Goal: Check status: Check status

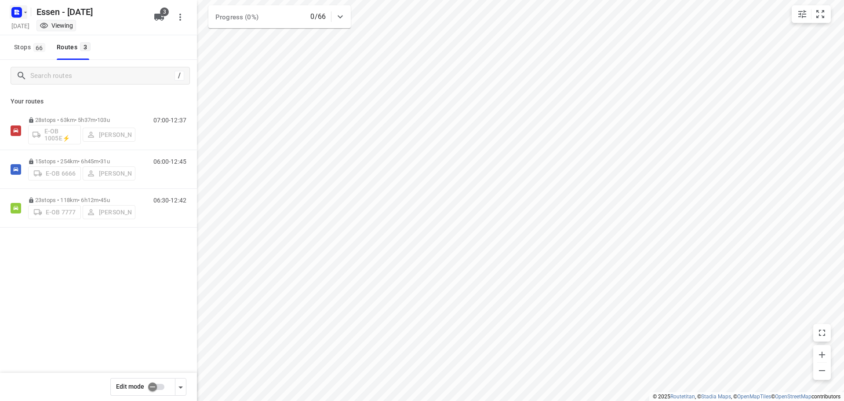
click at [27, 15] on icon "button" at bounding box center [25, 12] width 7 height 7
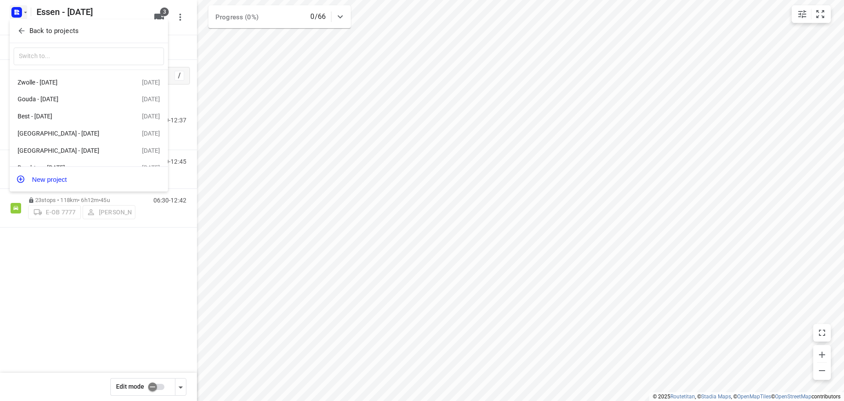
click at [24, 31] on icon "button" at bounding box center [21, 31] width 6 height 6
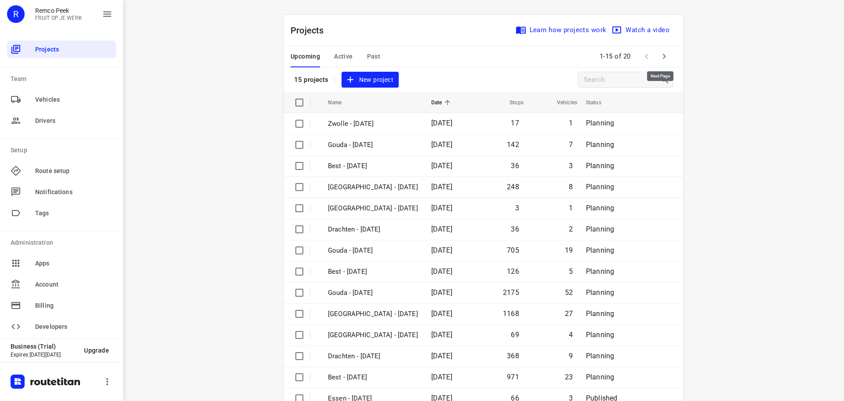
click at [660, 57] on icon "button" at bounding box center [664, 56] width 11 height 11
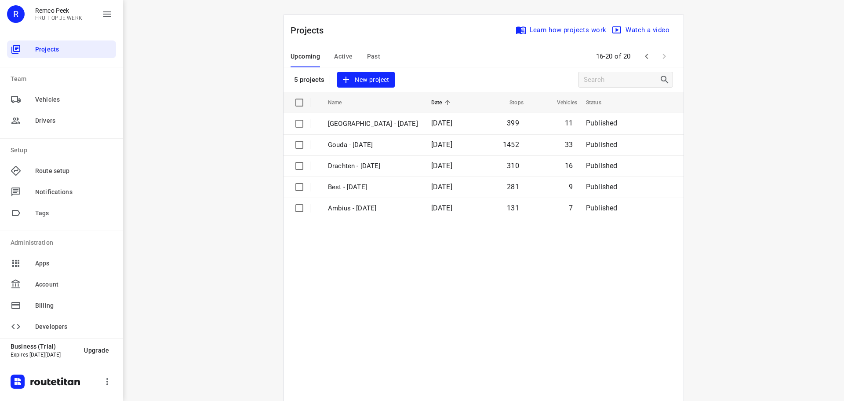
click at [342, 60] on span "Active" at bounding box center [343, 56] width 18 height 11
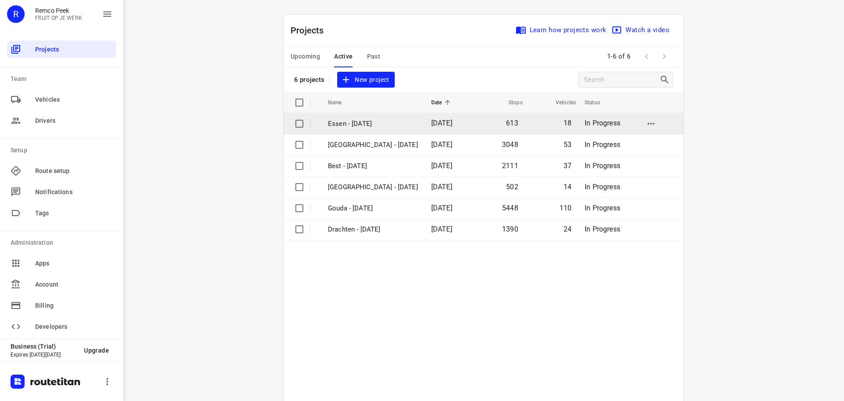
click at [431, 125] on span "[DATE]" at bounding box center [441, 123] width 21 height 8
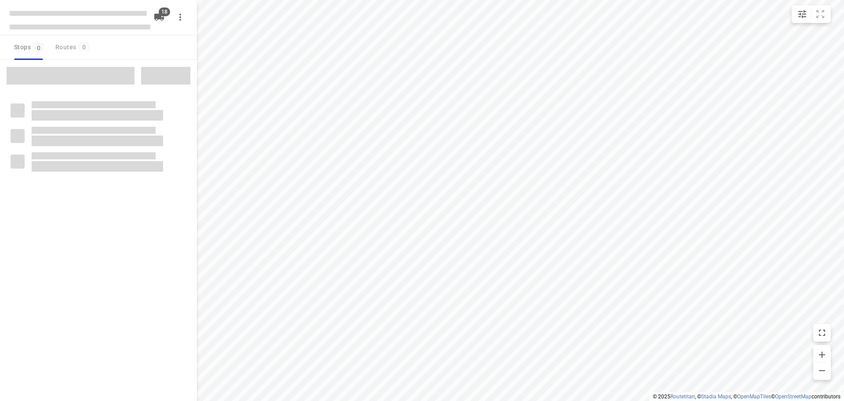
checkbox input "true"
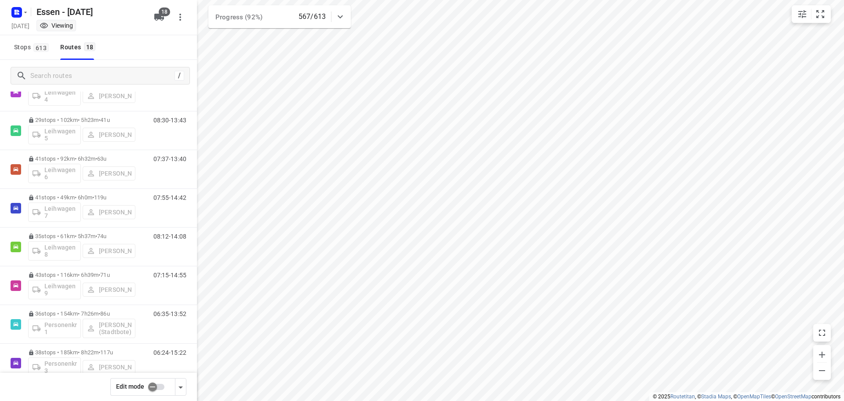
scroll to position [440, 0]
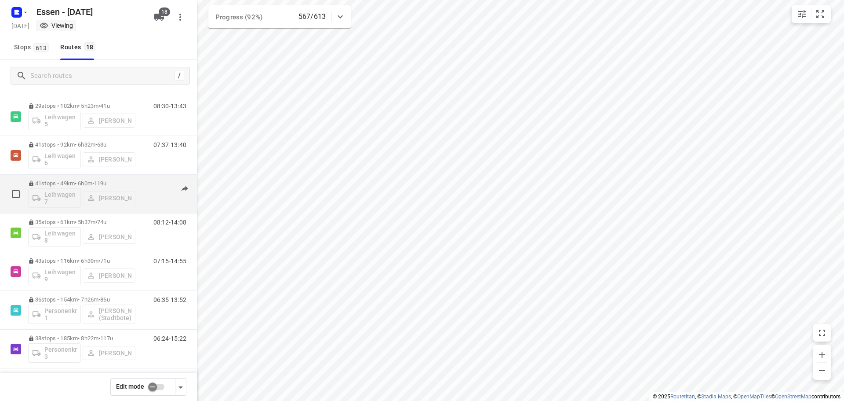
click at [72, 185] on p "41 stops • 49km • 6h0m • [DATE]" at bounding box center [81, 183] width 107 height 7
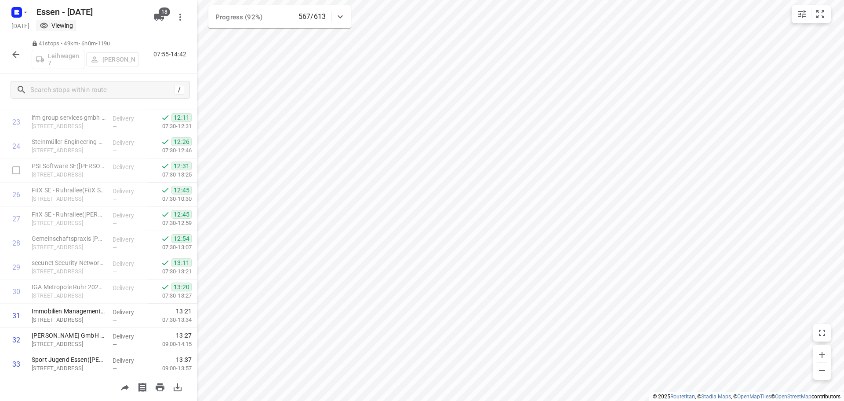
scroll to position [616, 0]
